Goal: Find specific page/section: Find specific page/section

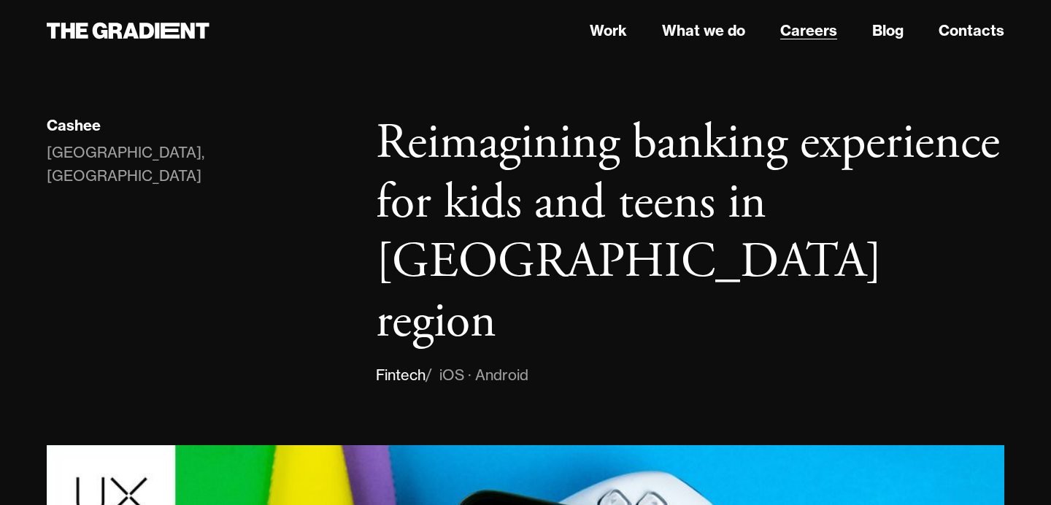
click at [823, 39] on link "Careers" at bounding box center [808, 31] width 57 height 22
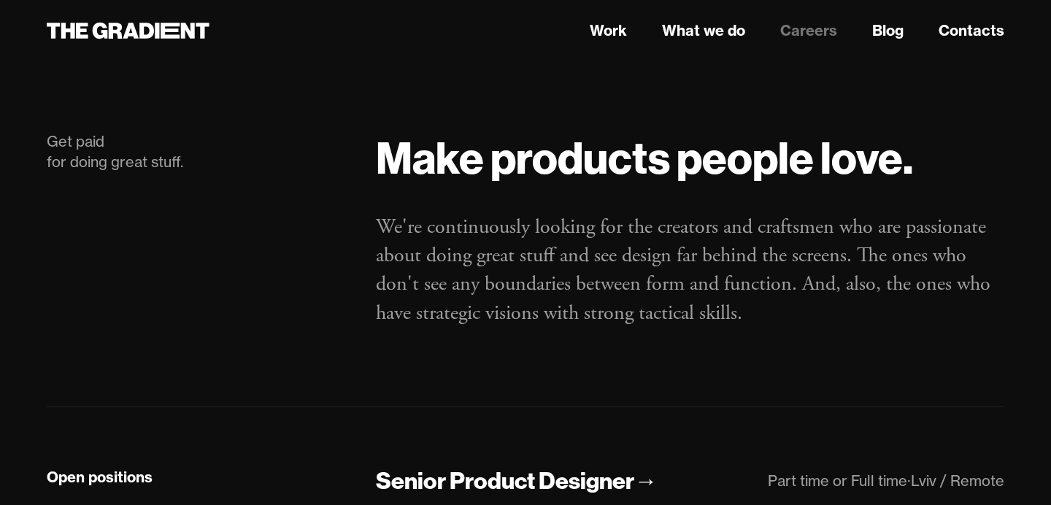
scroll to position [332, 0]
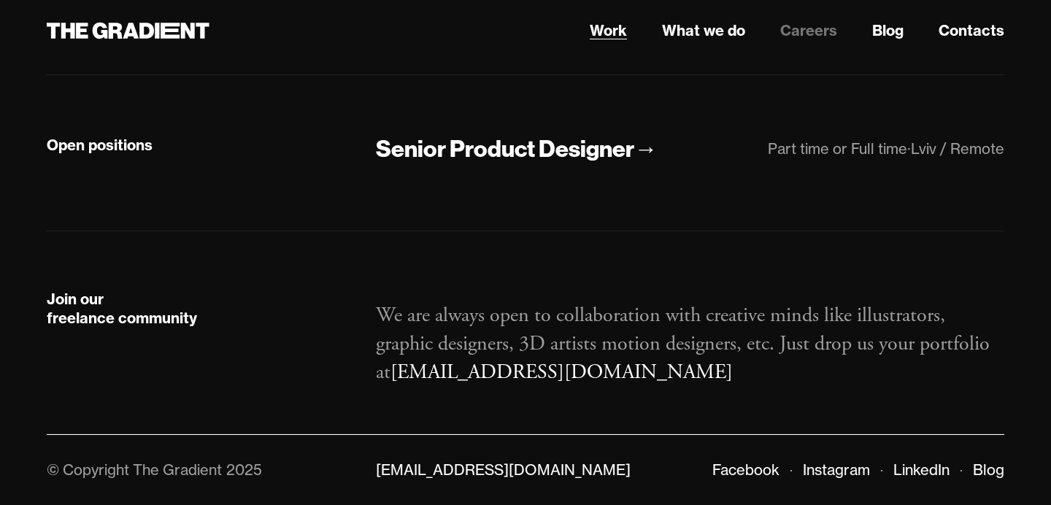
click at [605, 33] on link "Work" at bounding box center [608, 31] width 37 height 22
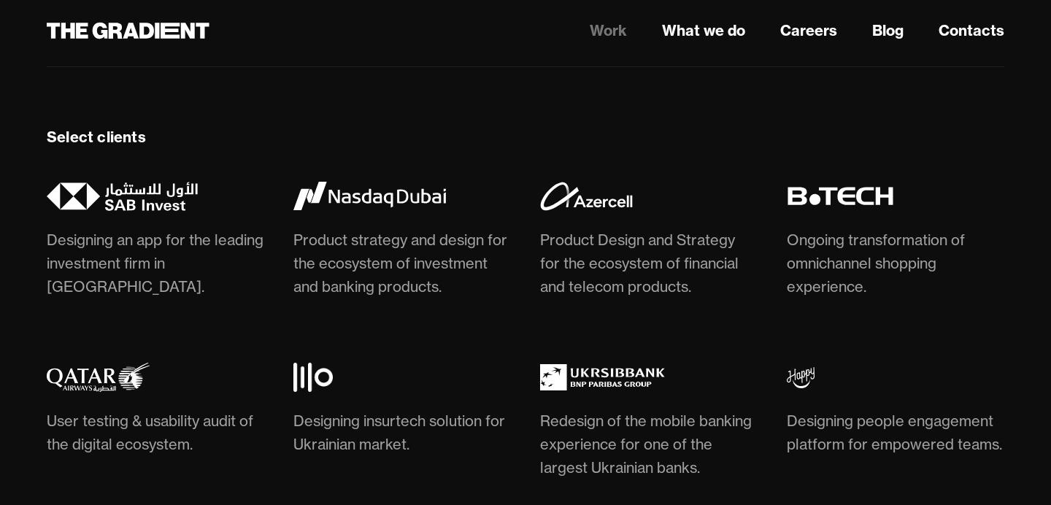
scroll to position [3854, 0]
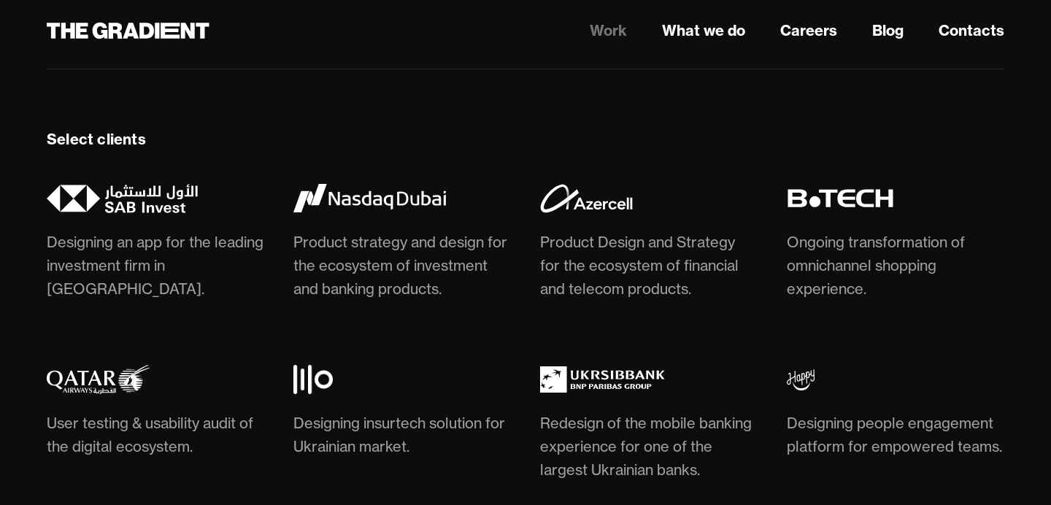
click at [588, 198] on img at bounding box center [586, 198] width 93 height 29
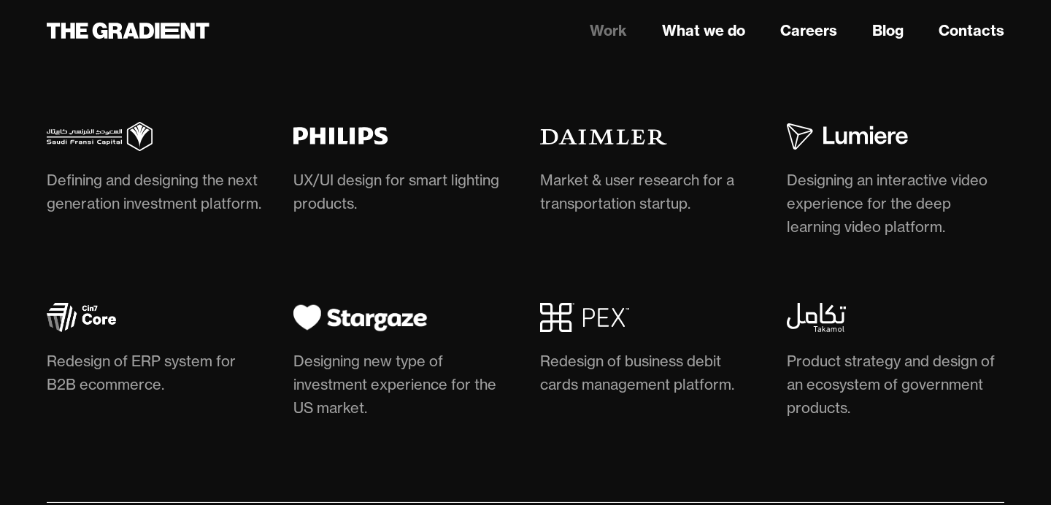
scroll to position [4343, 0]
